Goal: Find specific page/section: Find specific page/section

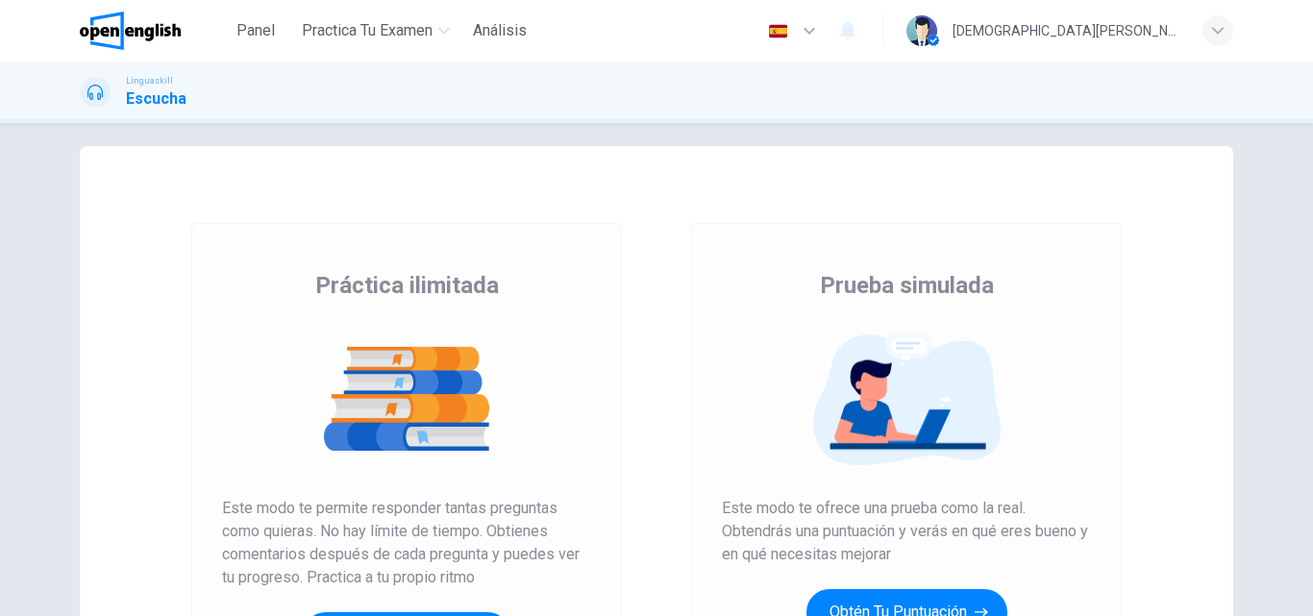
scroll to position [12, 0]
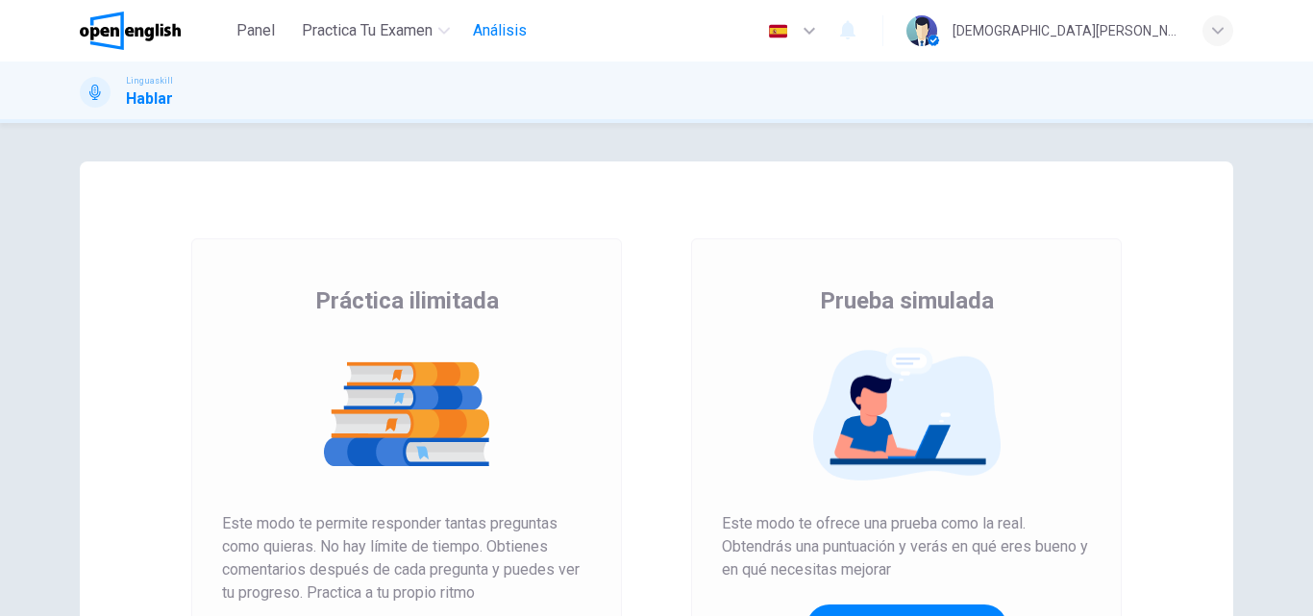
click at [485, 37] on span "Análisis" at bounding box center [500, 30] width 54 height 23
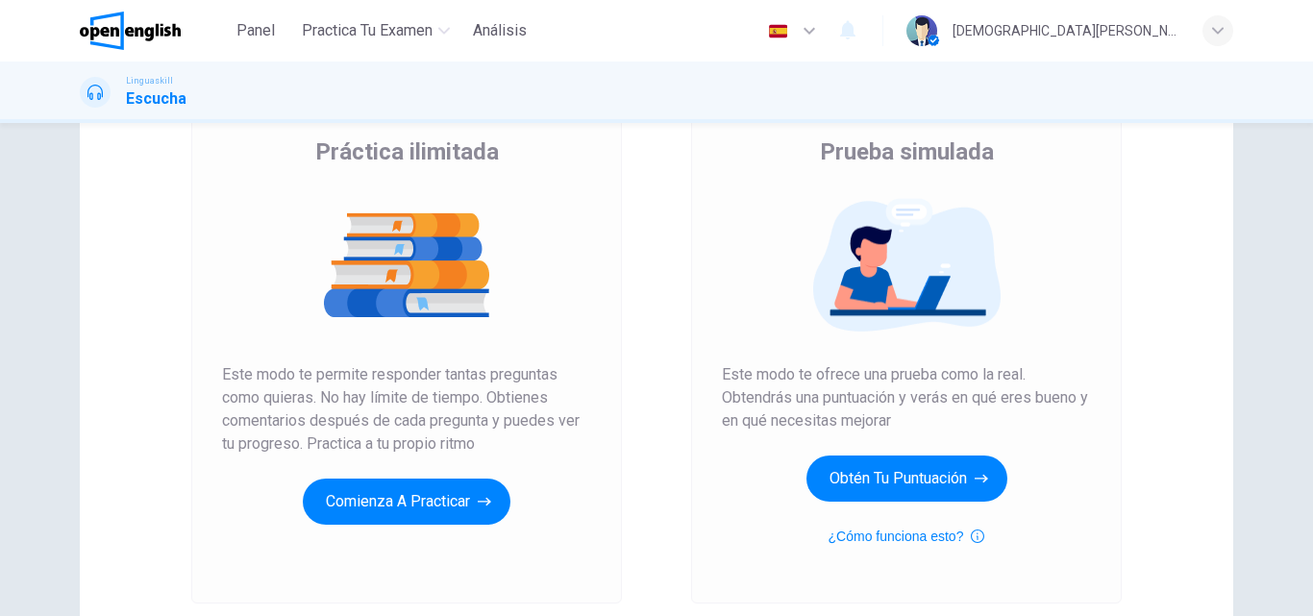
scroll to position [150, 0]
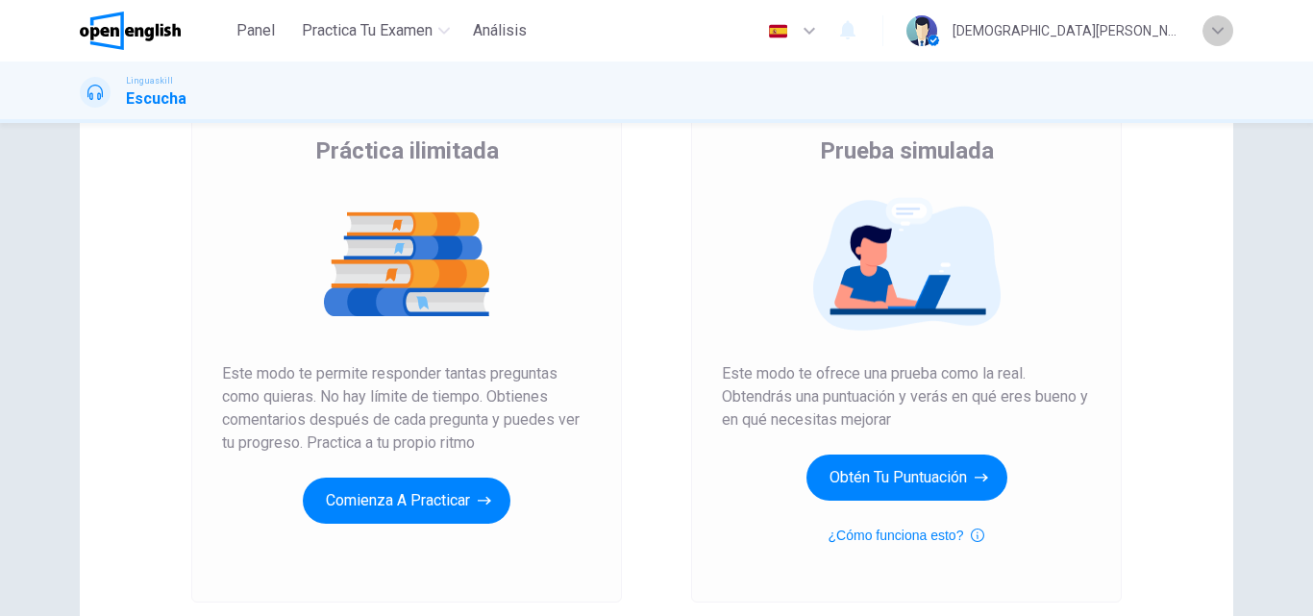
click at [1212, 37] on div "button" at bounding box center [1218, 30] width 31 height 31
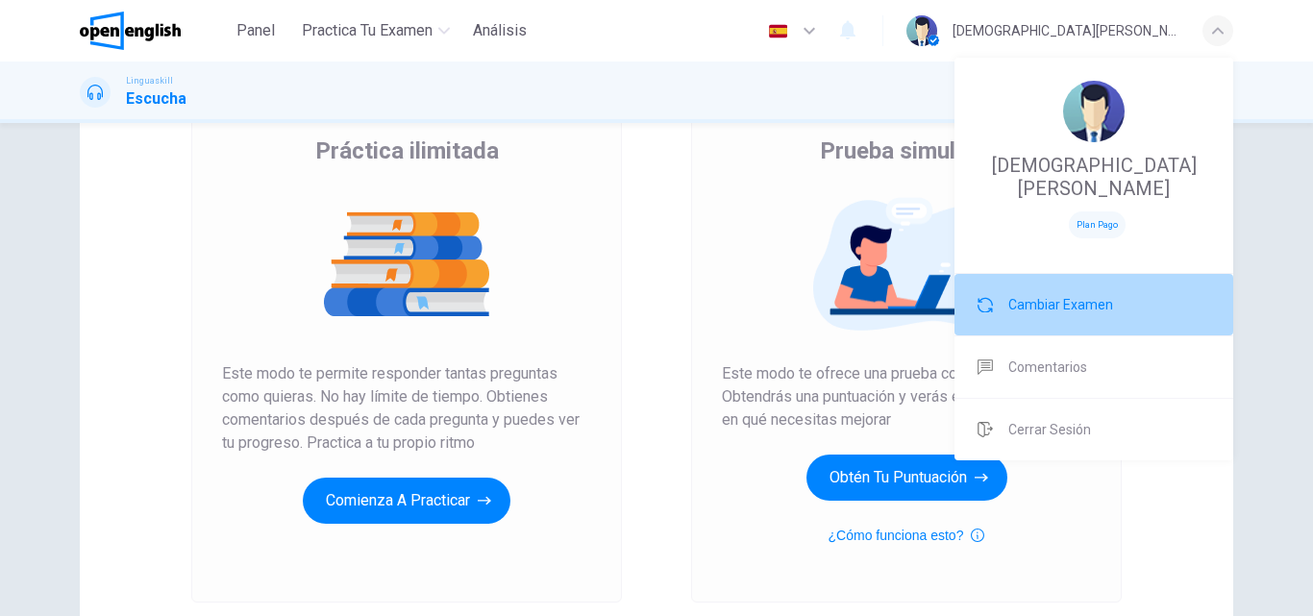
click at [1021, 293] on span "Cambiar Examen" at bounding box center [1060, 304] width 105 height 23
